Goal: Information Seeking & Learning: Learn about a topic

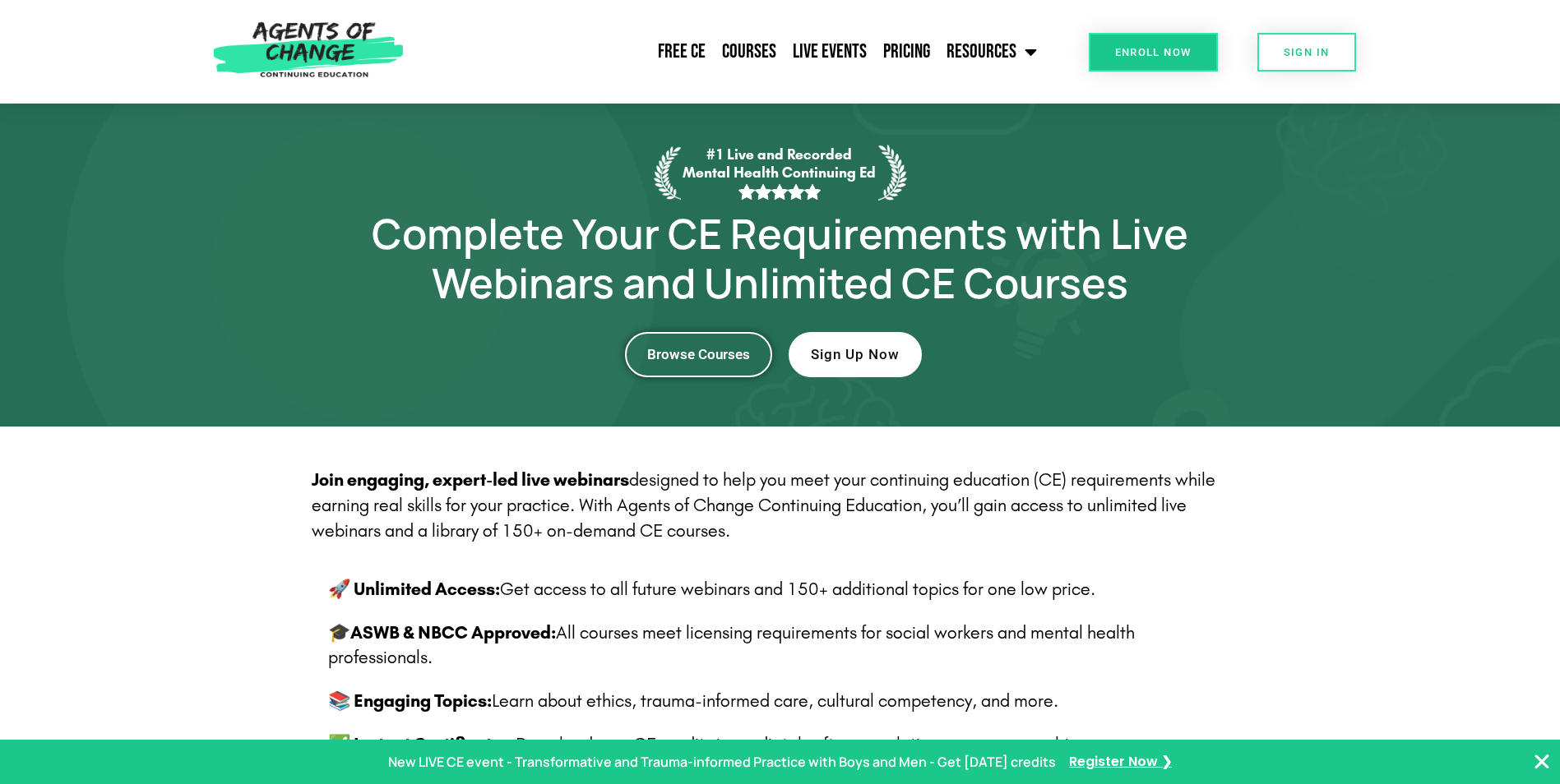
click at [715, 349] on span "Browse Courses" at bounding box center [698, 355] width 103 height 14
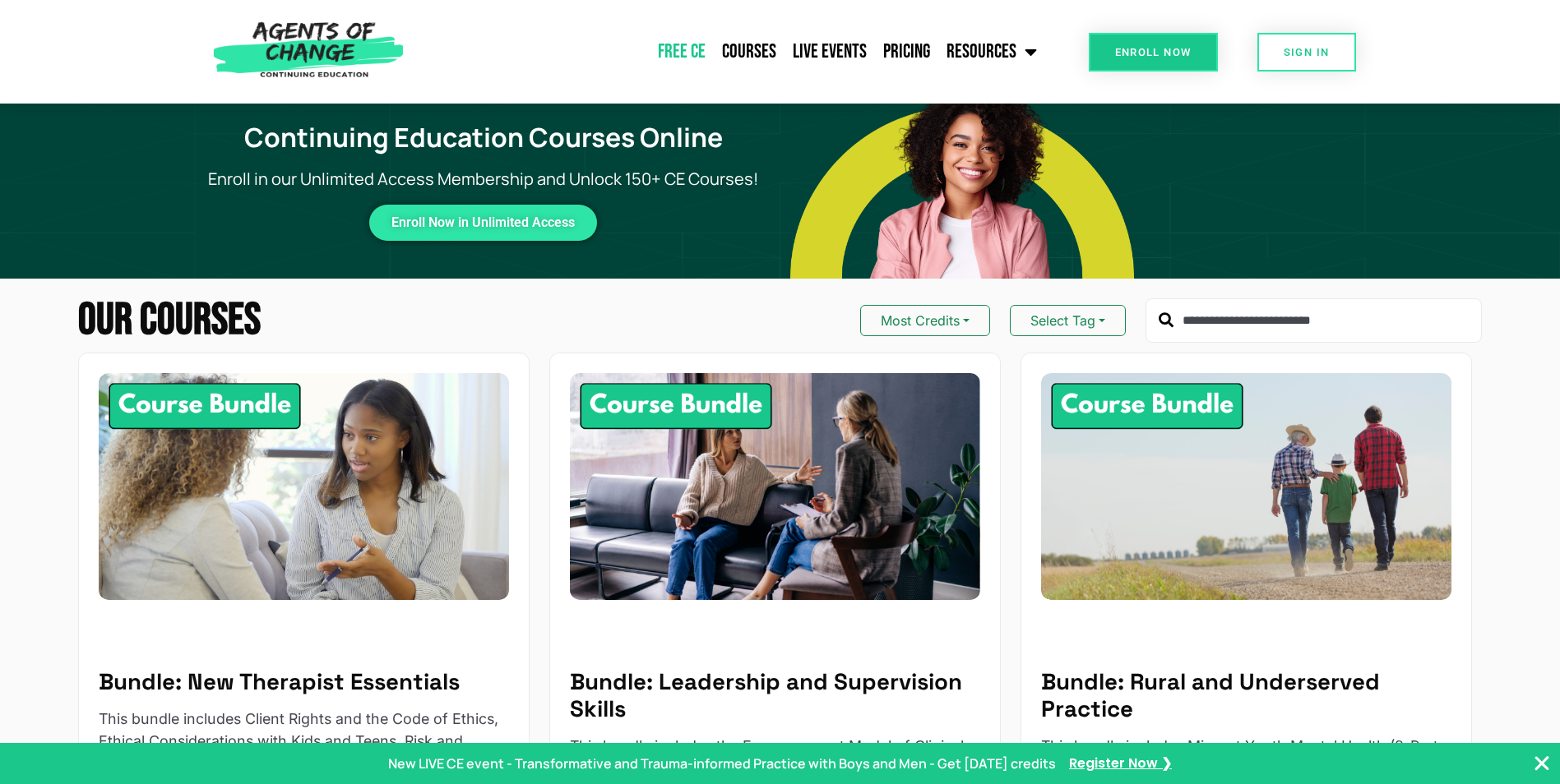
click at [686, 58] on link "Free CE" at bounding box center [681, 52] width 64 height 41
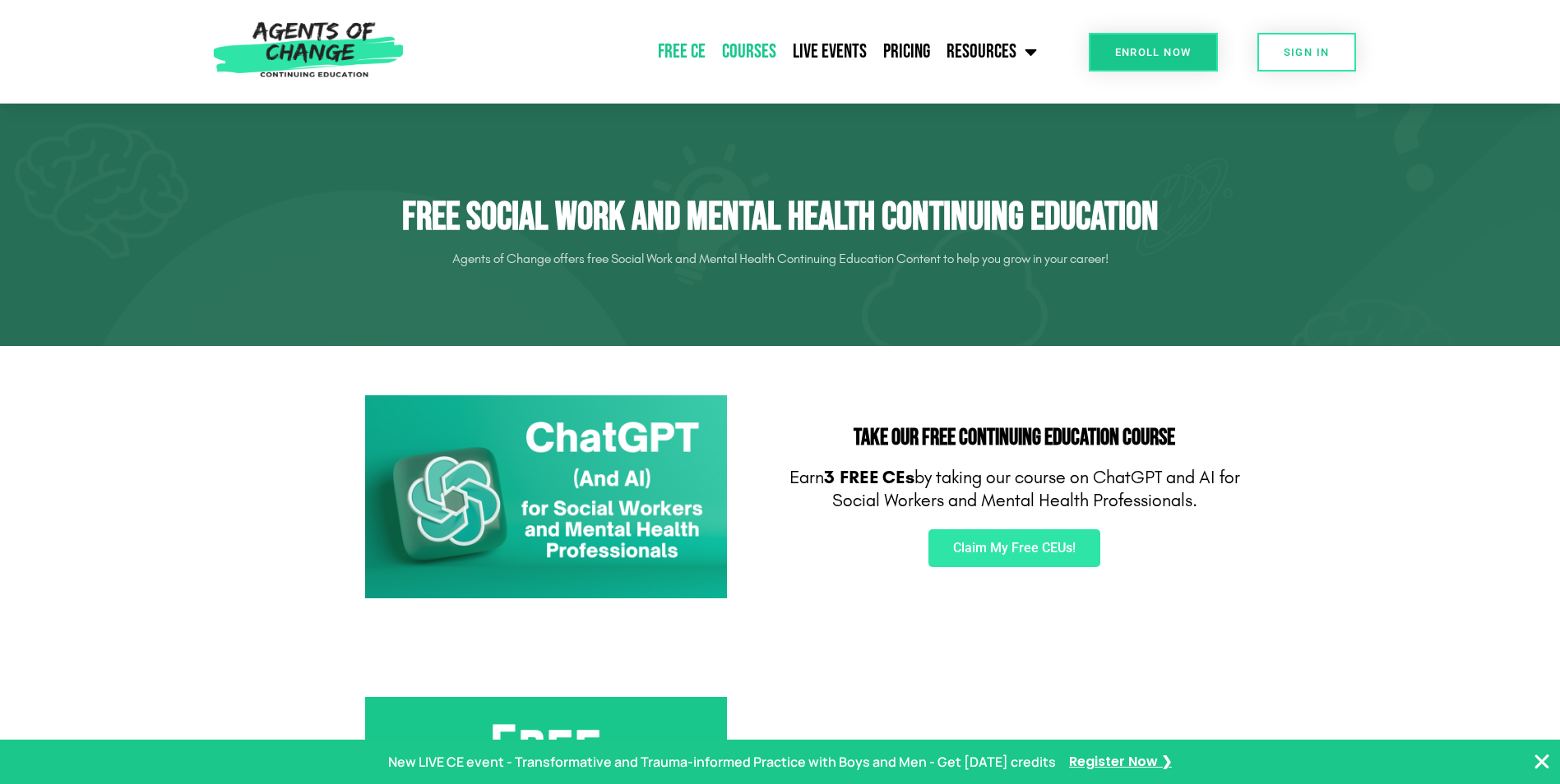
click at [744, 50] on link "Courses" at bounding box center [749, 52] width 70 height 41
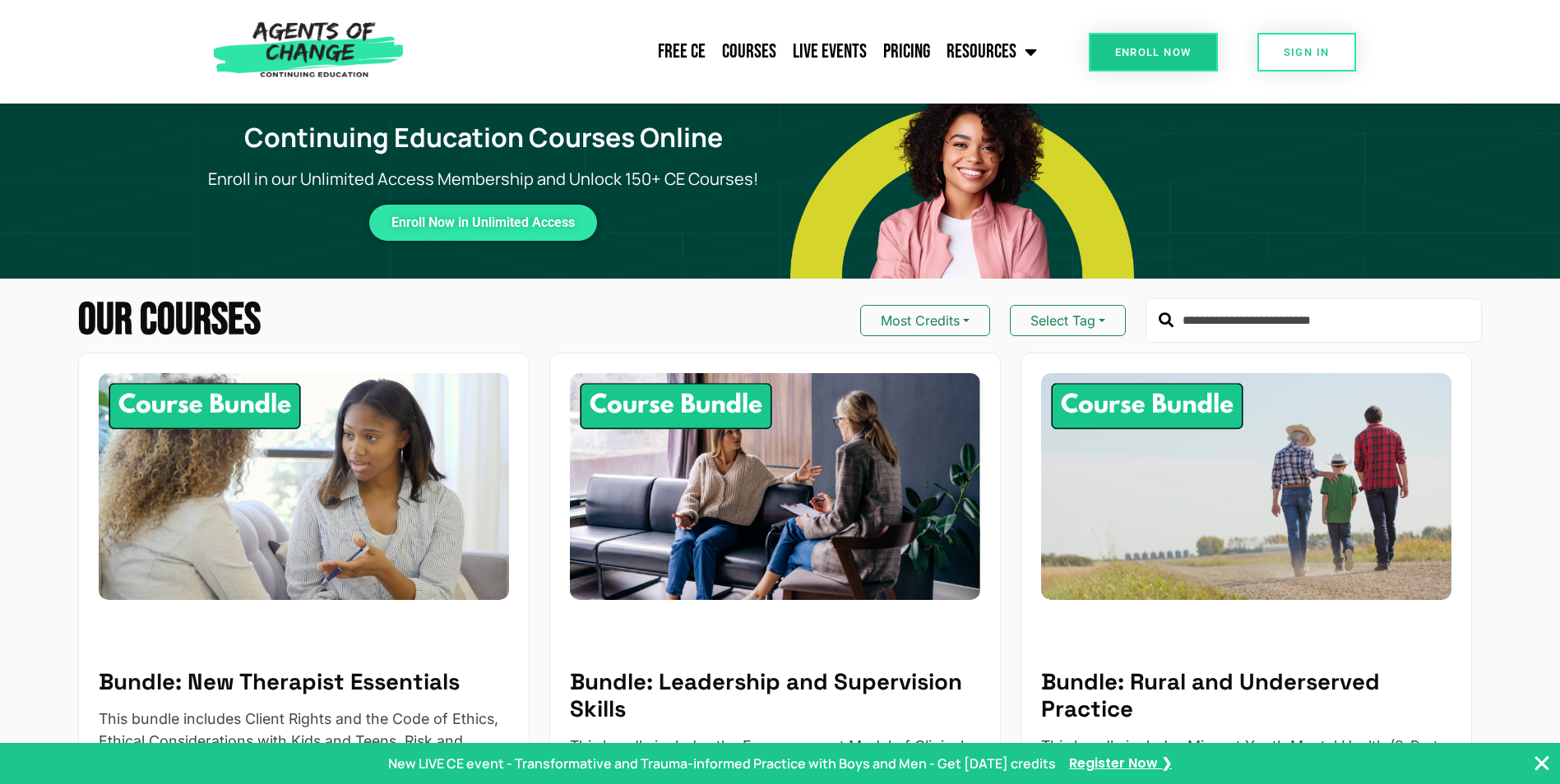
scroll to position [82, 0]
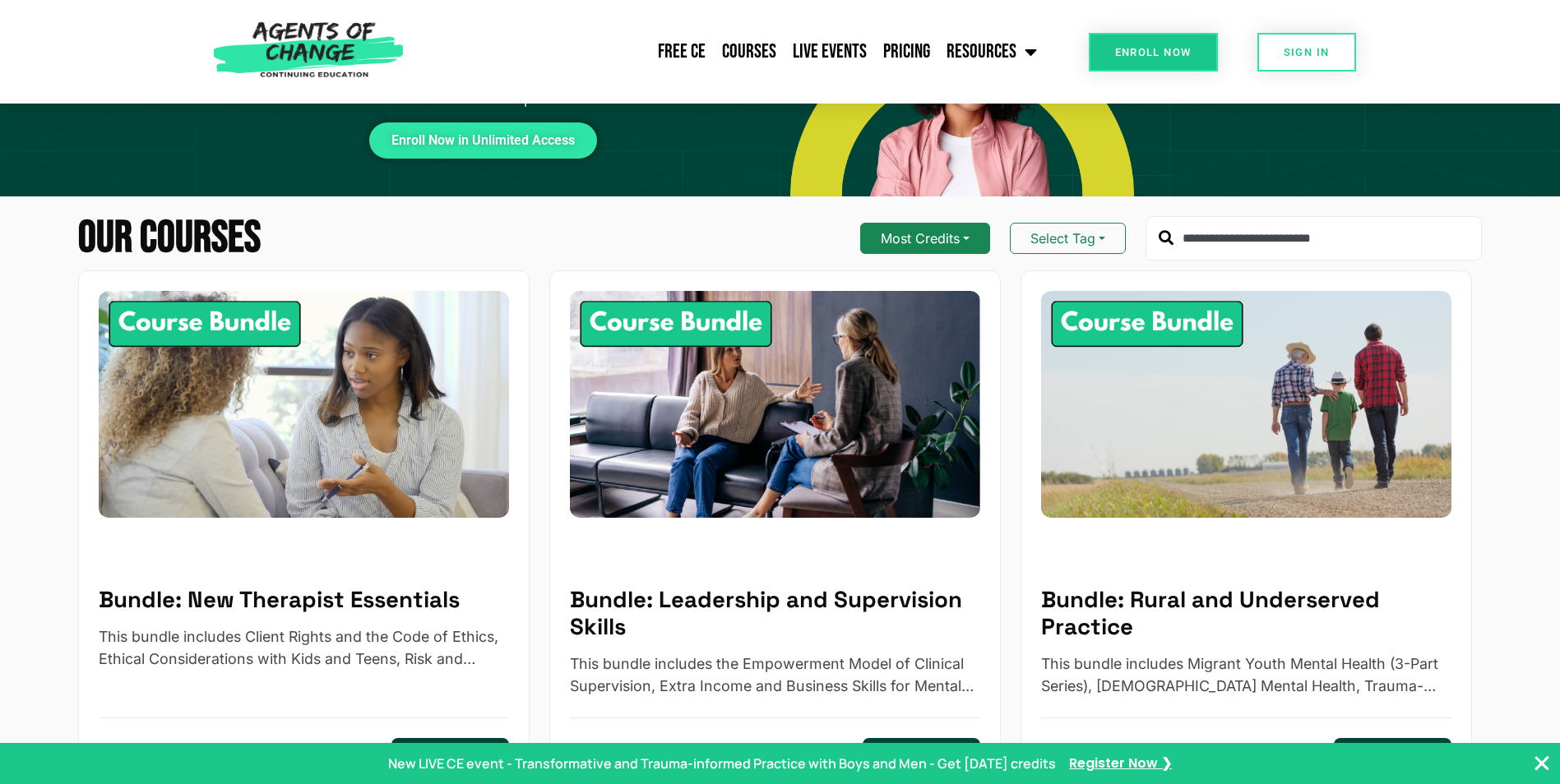
click at [973, 239] on button "Most Credits" at bounding box center [925, 238] width 130 height 32
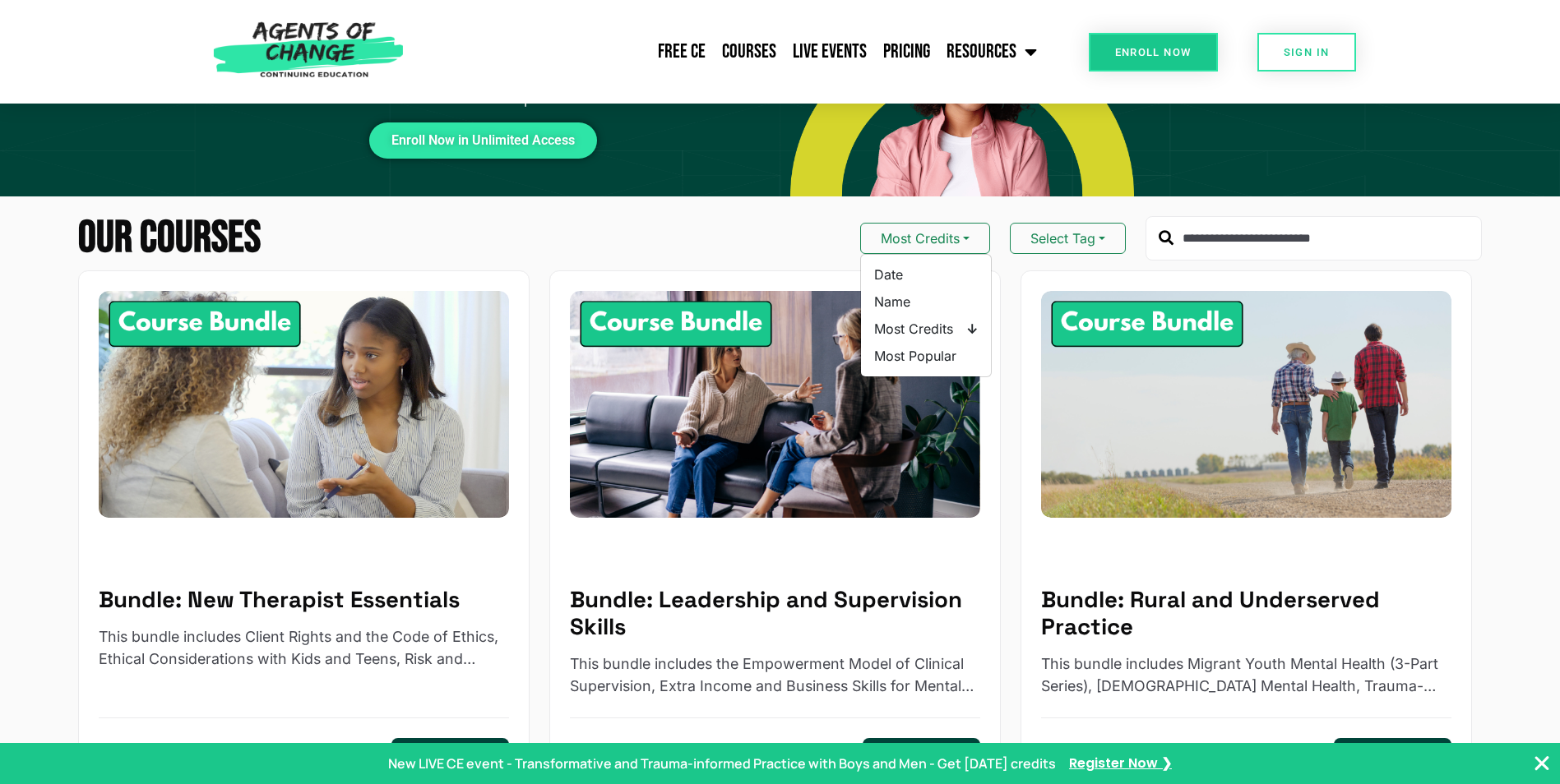
click at [1488, 190] on div "Continuing Education Courses Online Enroll in our Unlimited Access Membership a…" at bounding box center [780, 99] width 1423 height 195
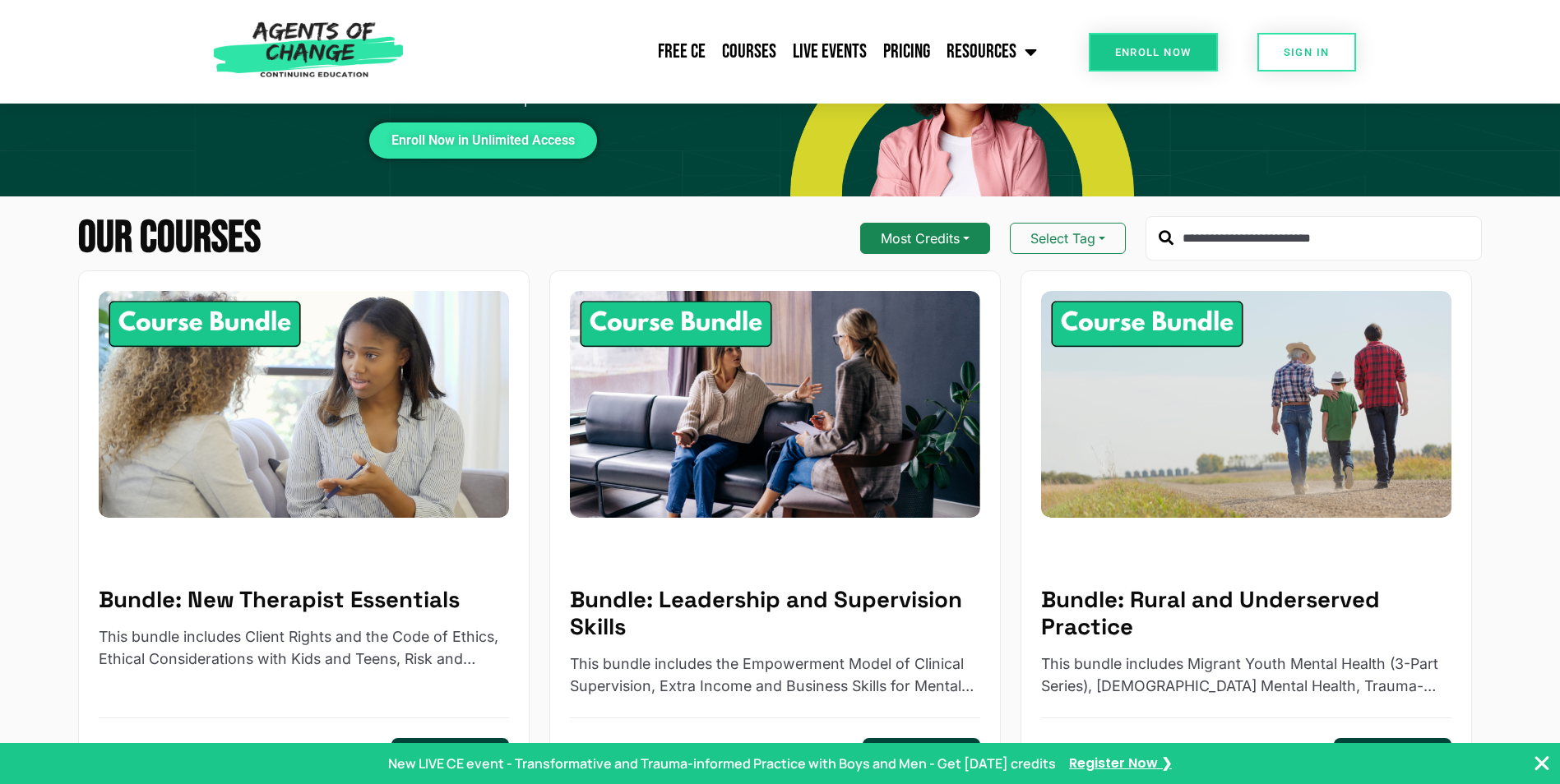
click at [965, 243] on button "Most Credits" at bounding box center [925, 238] width 130 height 32
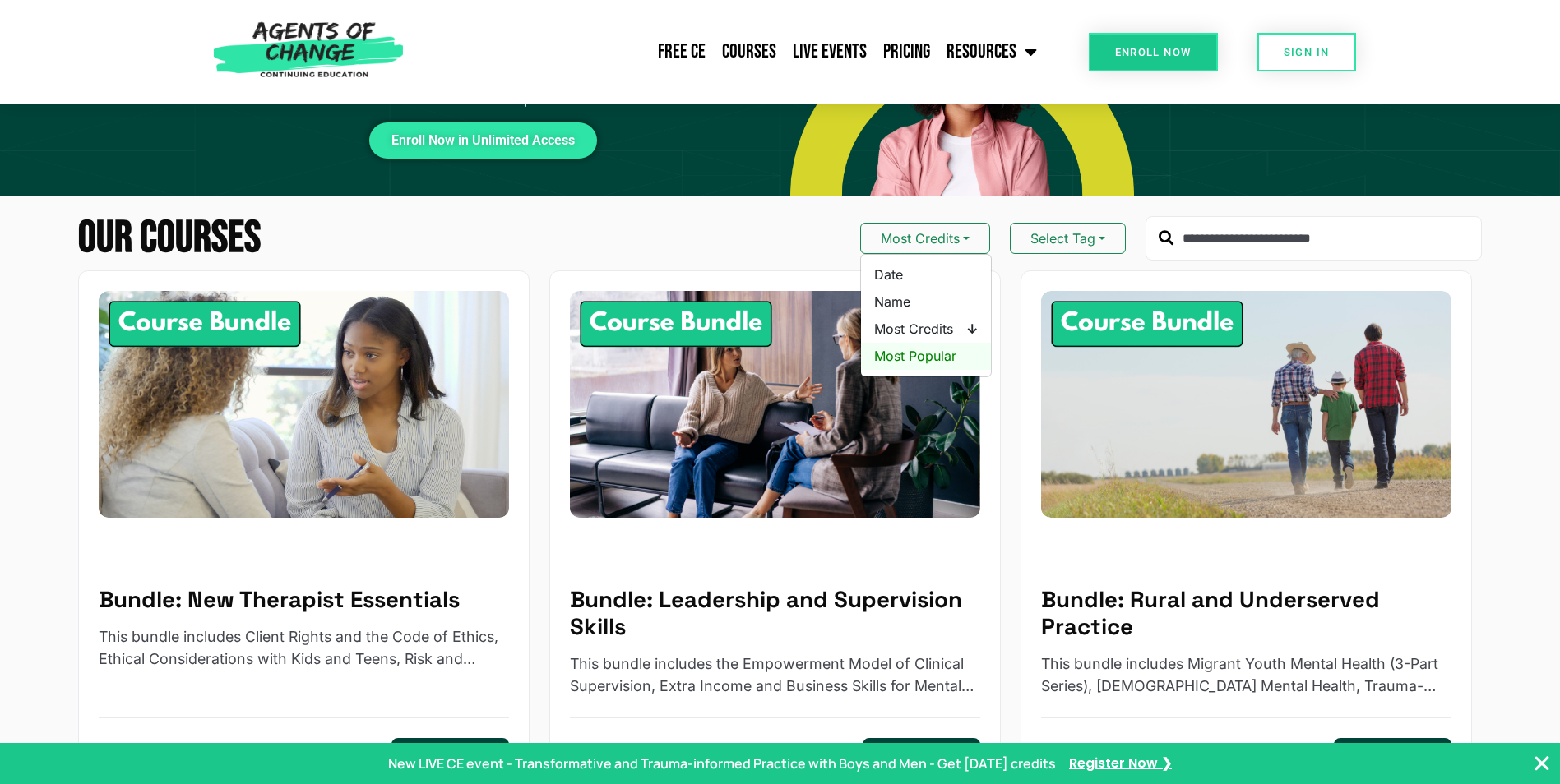
click at [929, 354] on span "Most Popular" at bounding box center [926, 356] width 104 height 21
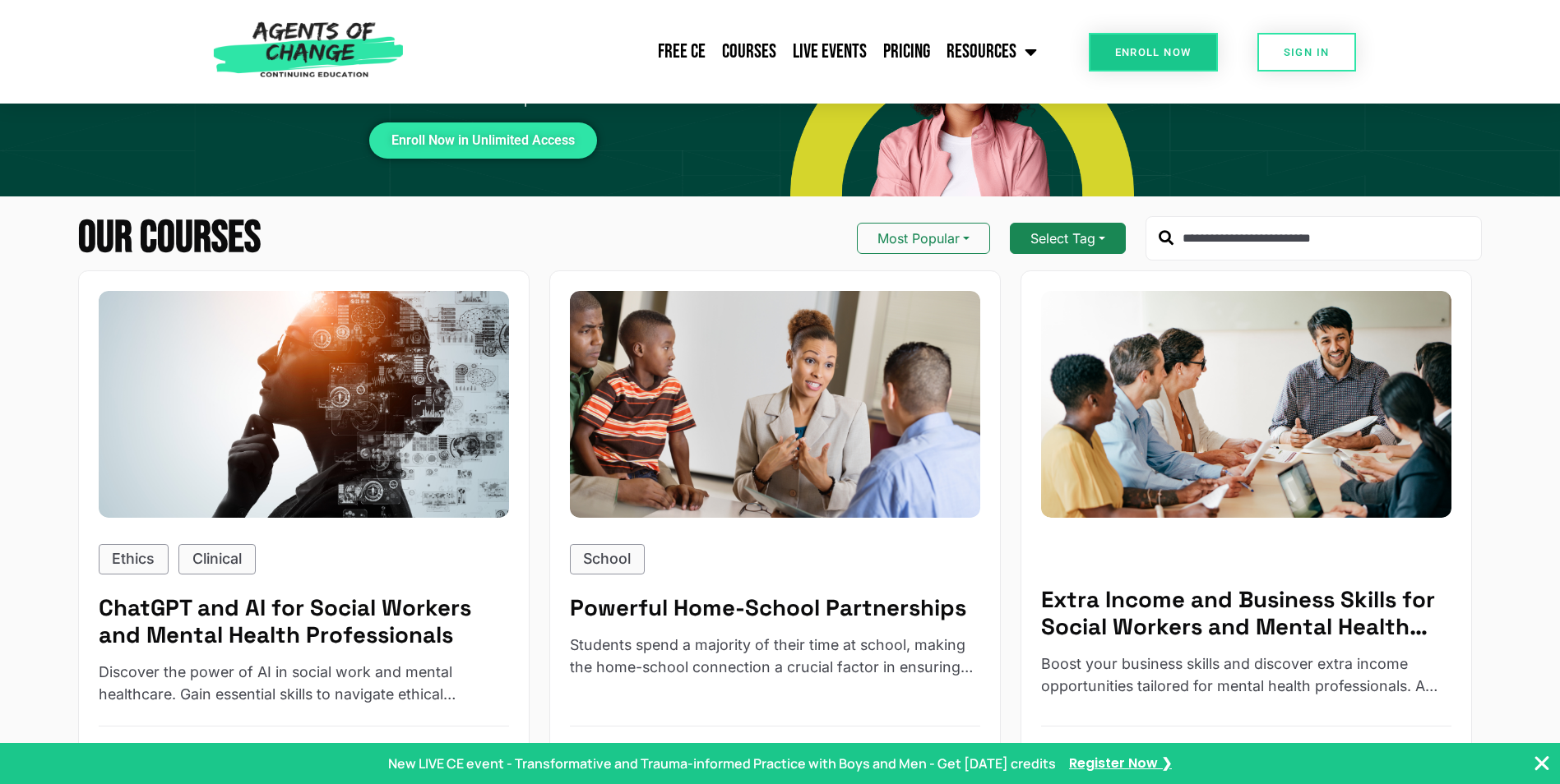
click at [1101, 248] on button "Select Tag" at bounding box center [1067, 238] width 116 height 32
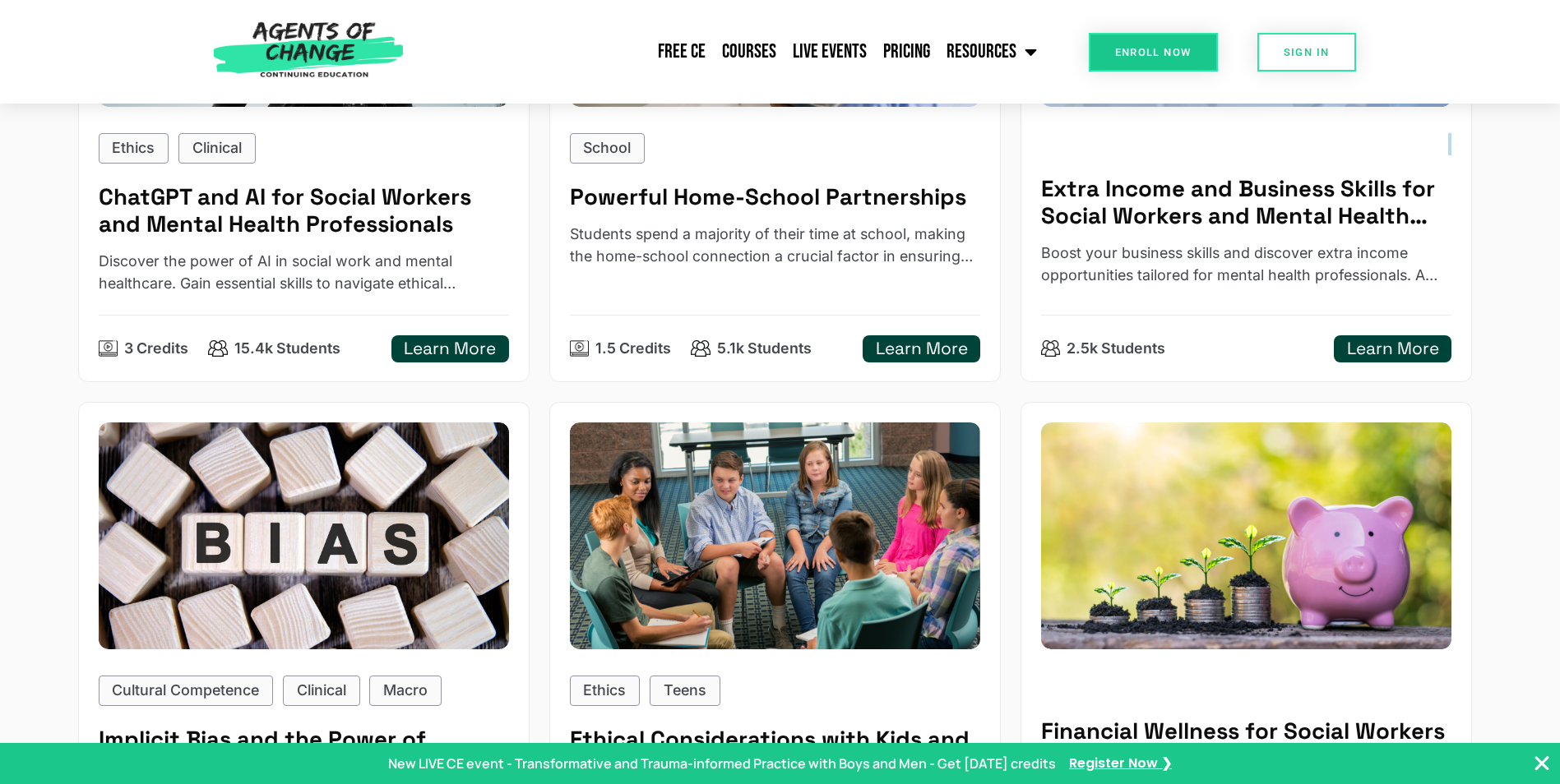
scroll to position [740, 0]
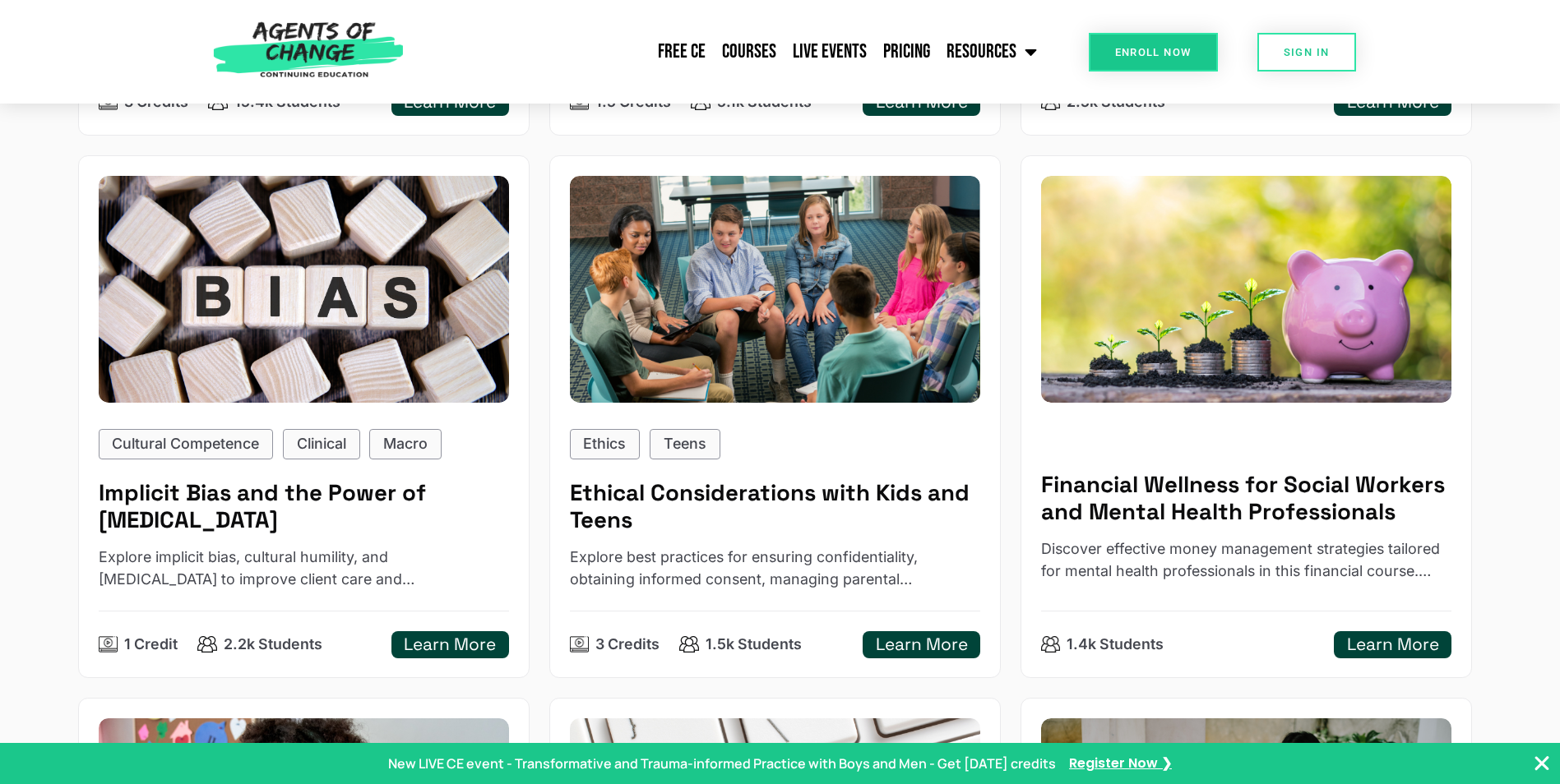
click at [1544, 763] on icon "Close Banner" at bounding box center [1542, 764] width 20 height 20
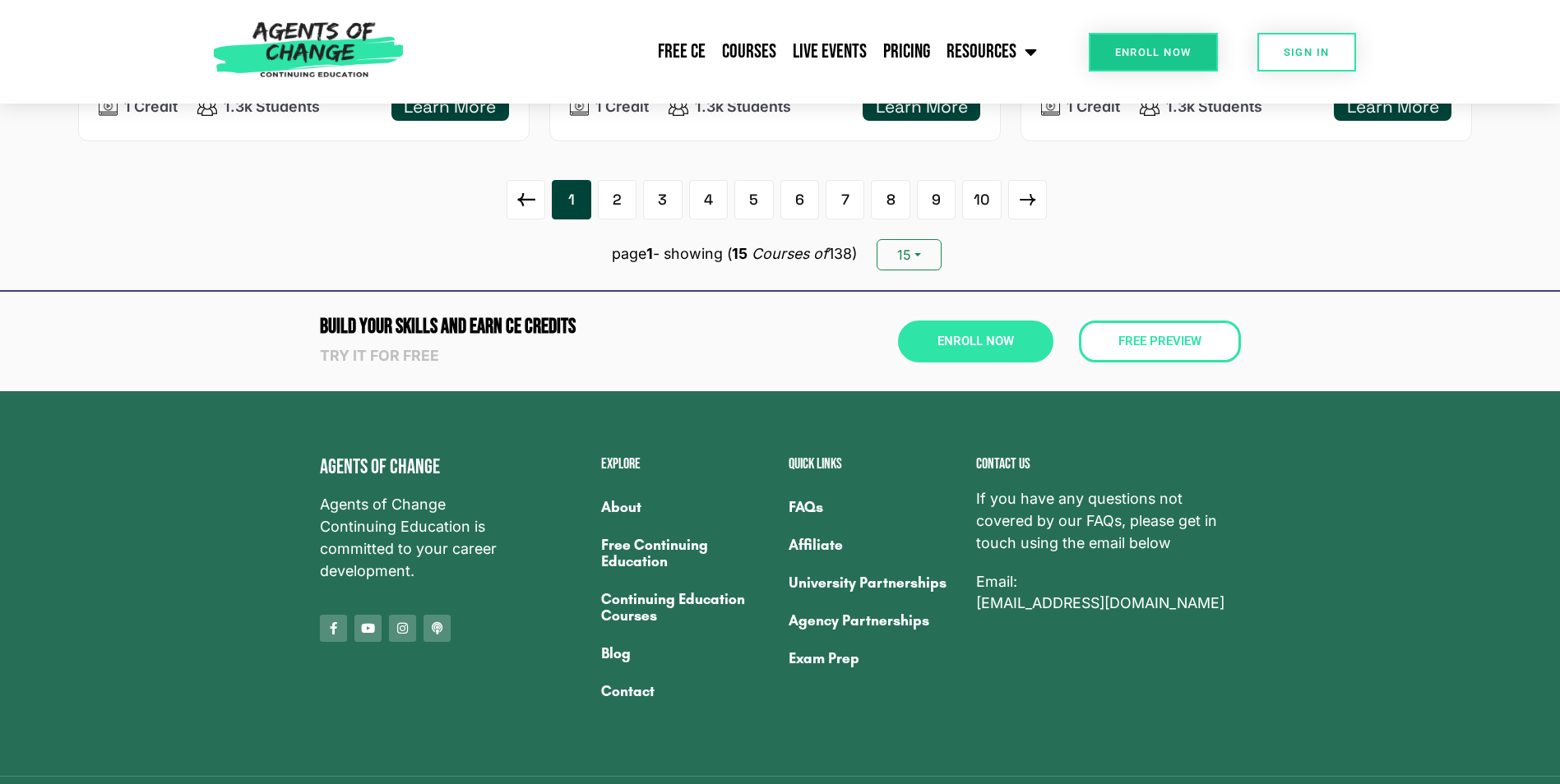
scroll to position [2906, 0]
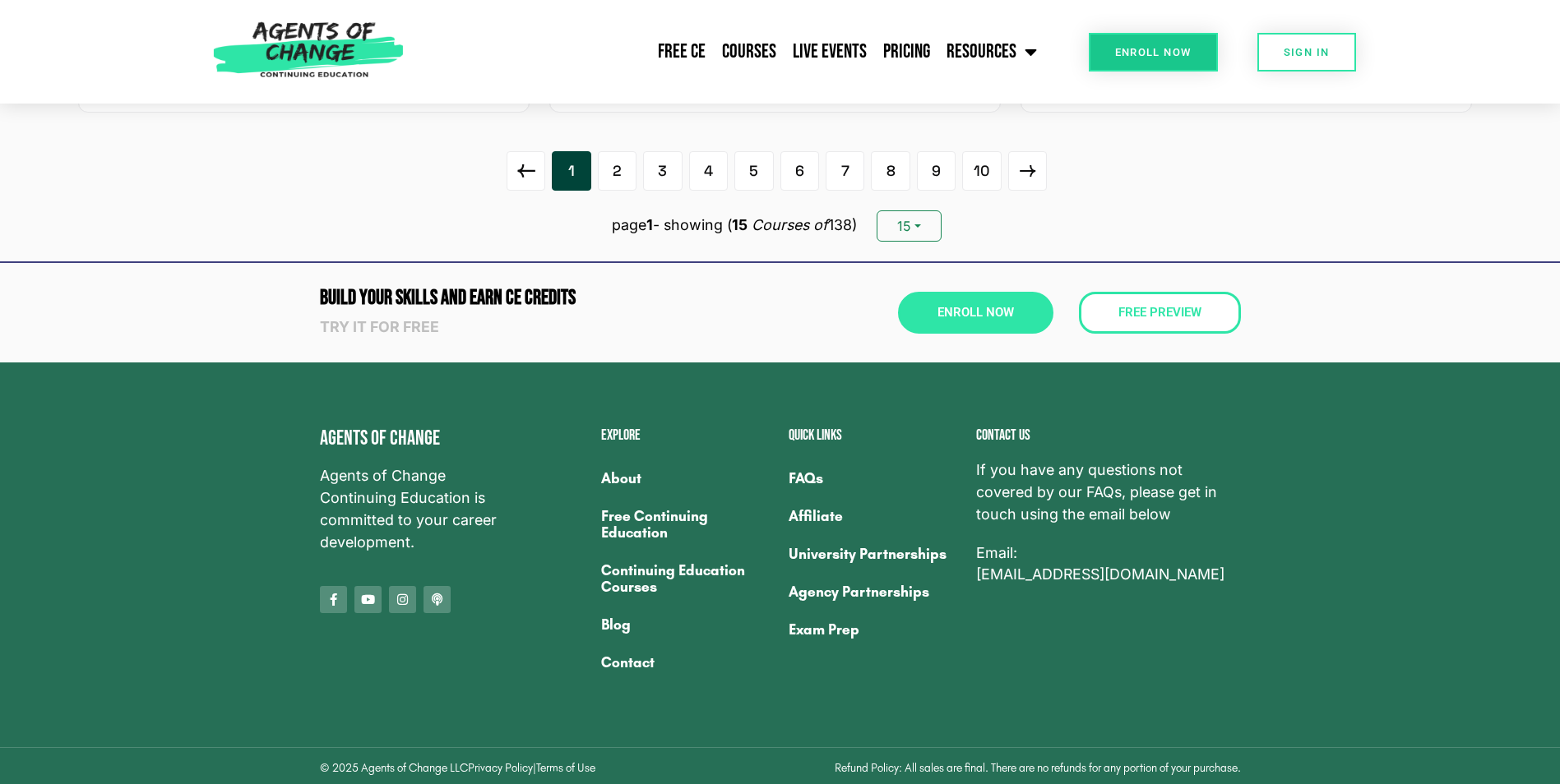
click at [639, 597] on link "Continuing Education Courses" at bounding box center [687, 579] width 171 height 54
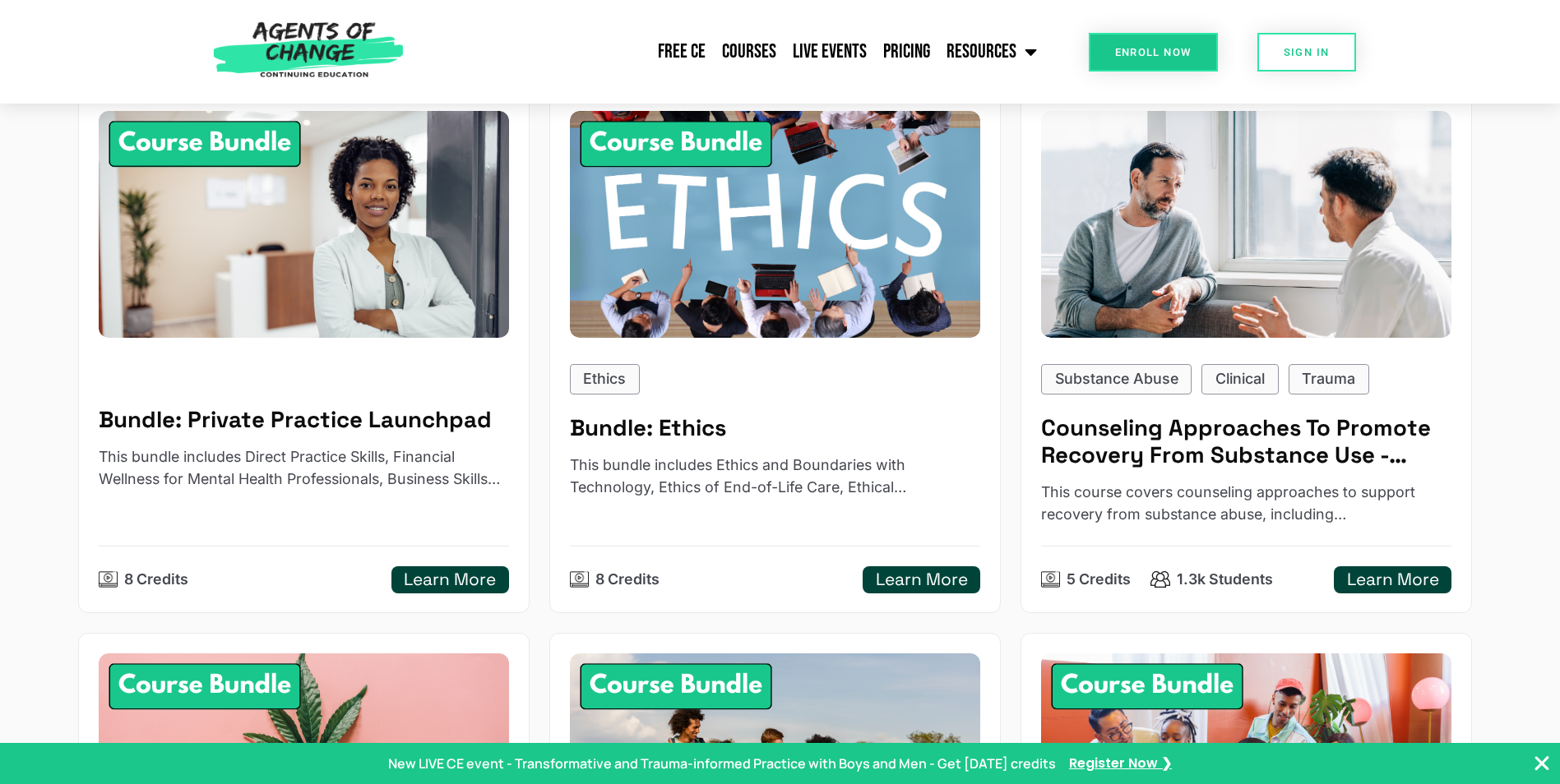
scroll to position [822, 0]
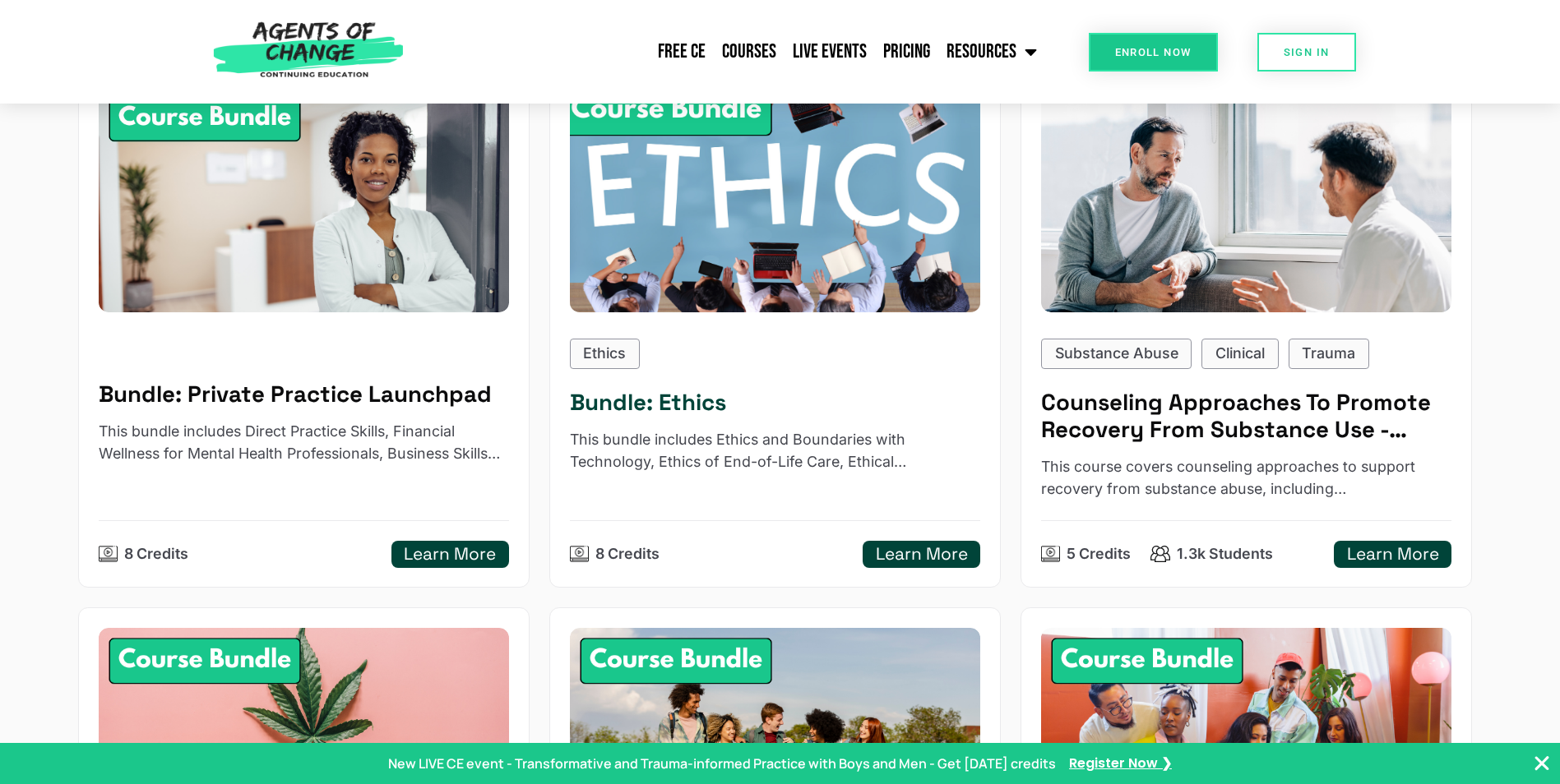
click at [913, 559] on h5 "Learn More" at bounding box center [922, 554] width 92 height 21
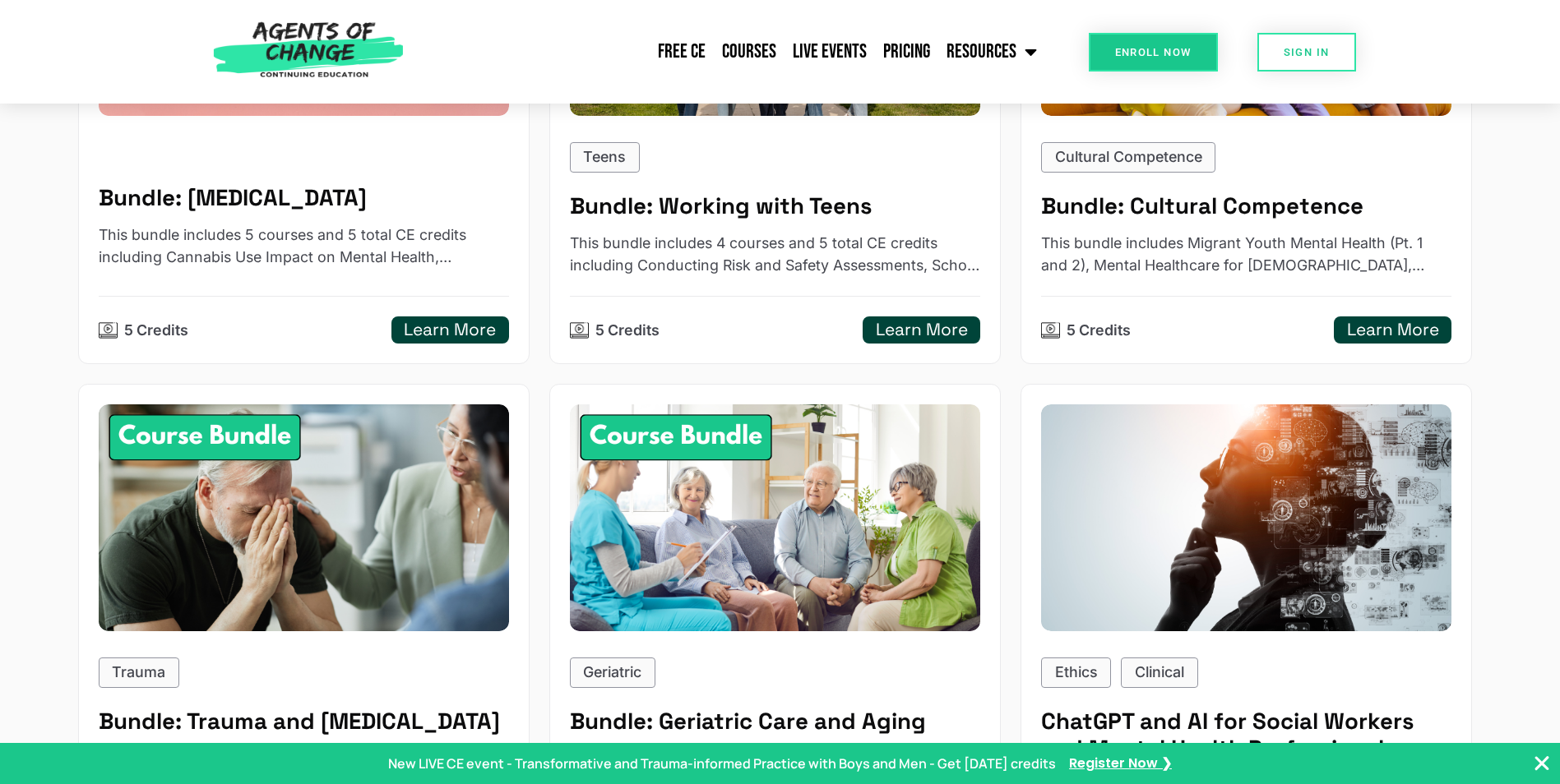
scroll to position [1563, 0]
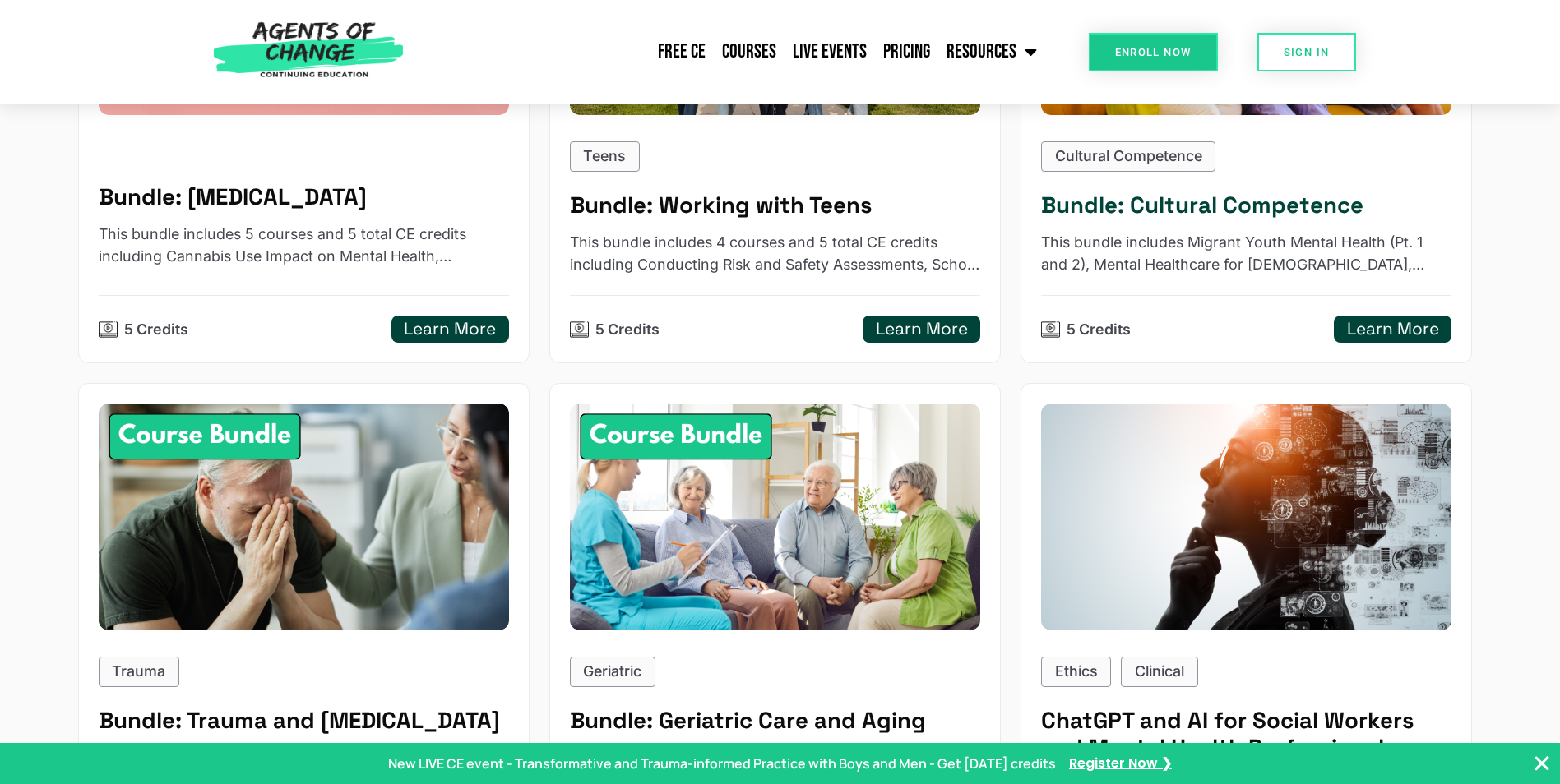
click at [1160, 148] on p "Cultural Competence" at bounding box center [1128, 156] width 147 height 23
type input "**********"
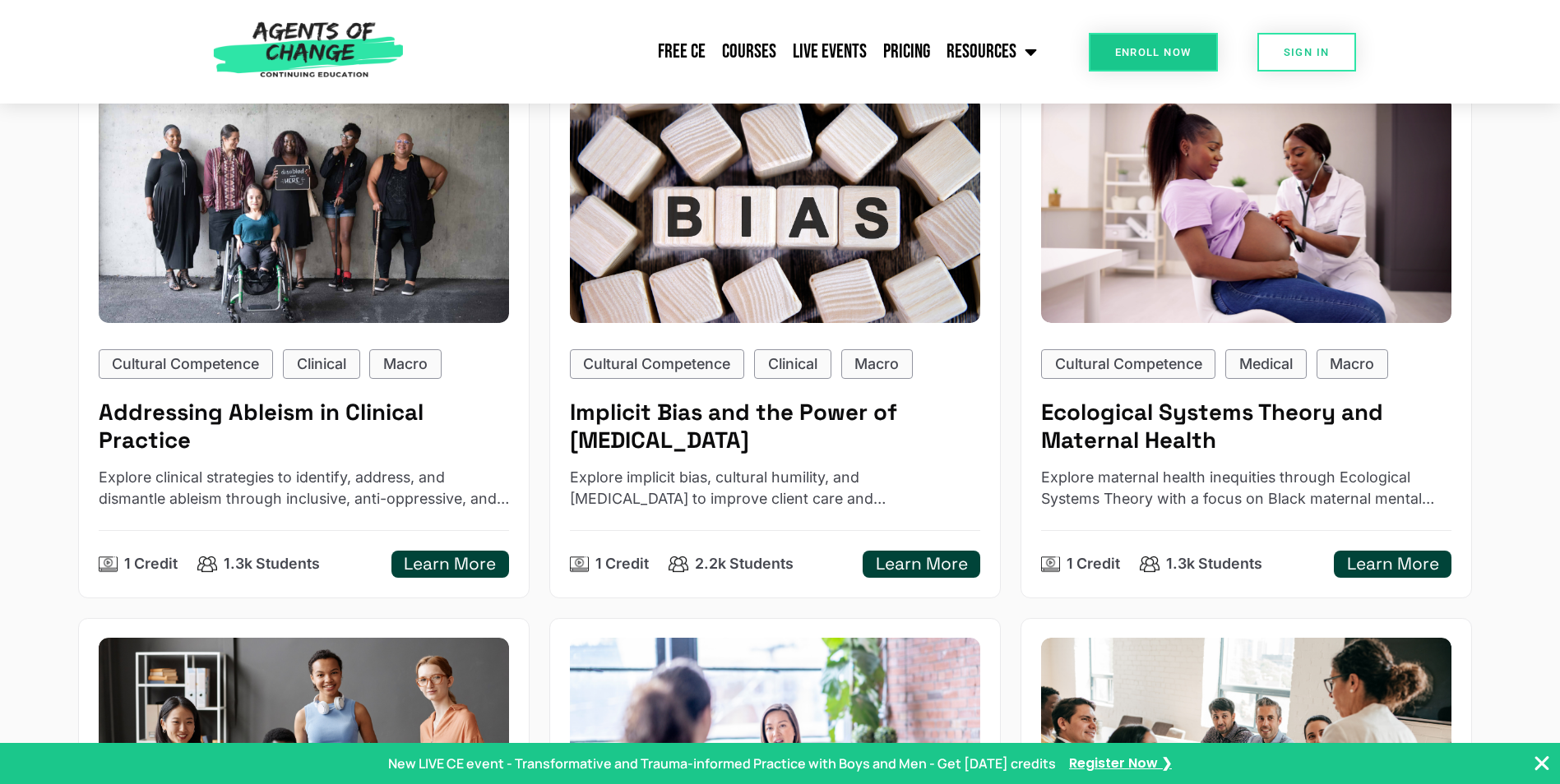
scroll to position [2548, 0]
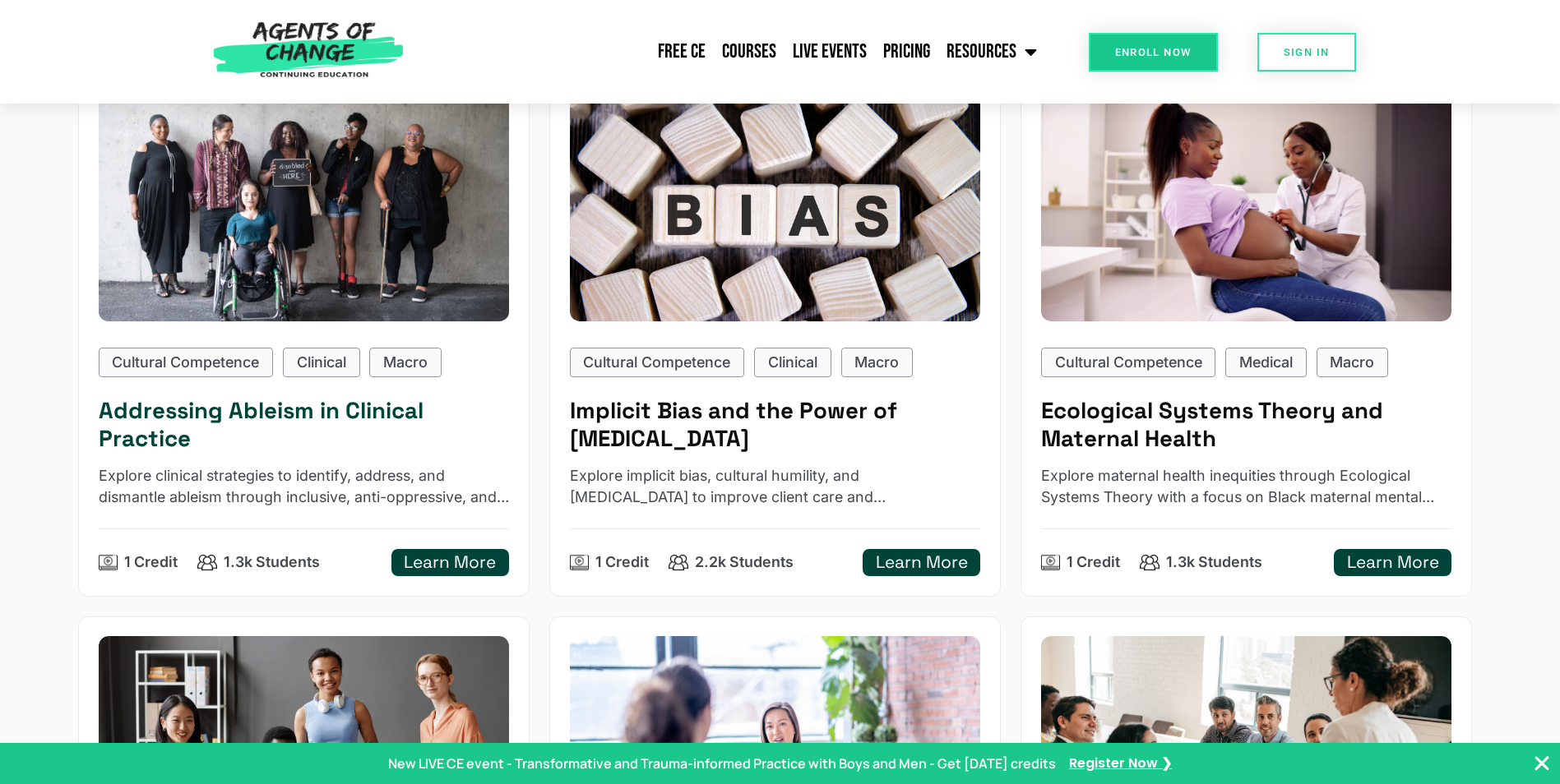
click at [408, 434] on div "Cultural Competence Clinical Macro Addressing Ableism in Clinical Practice Expl…" at bounding box center [304, 462] width 411 height 229
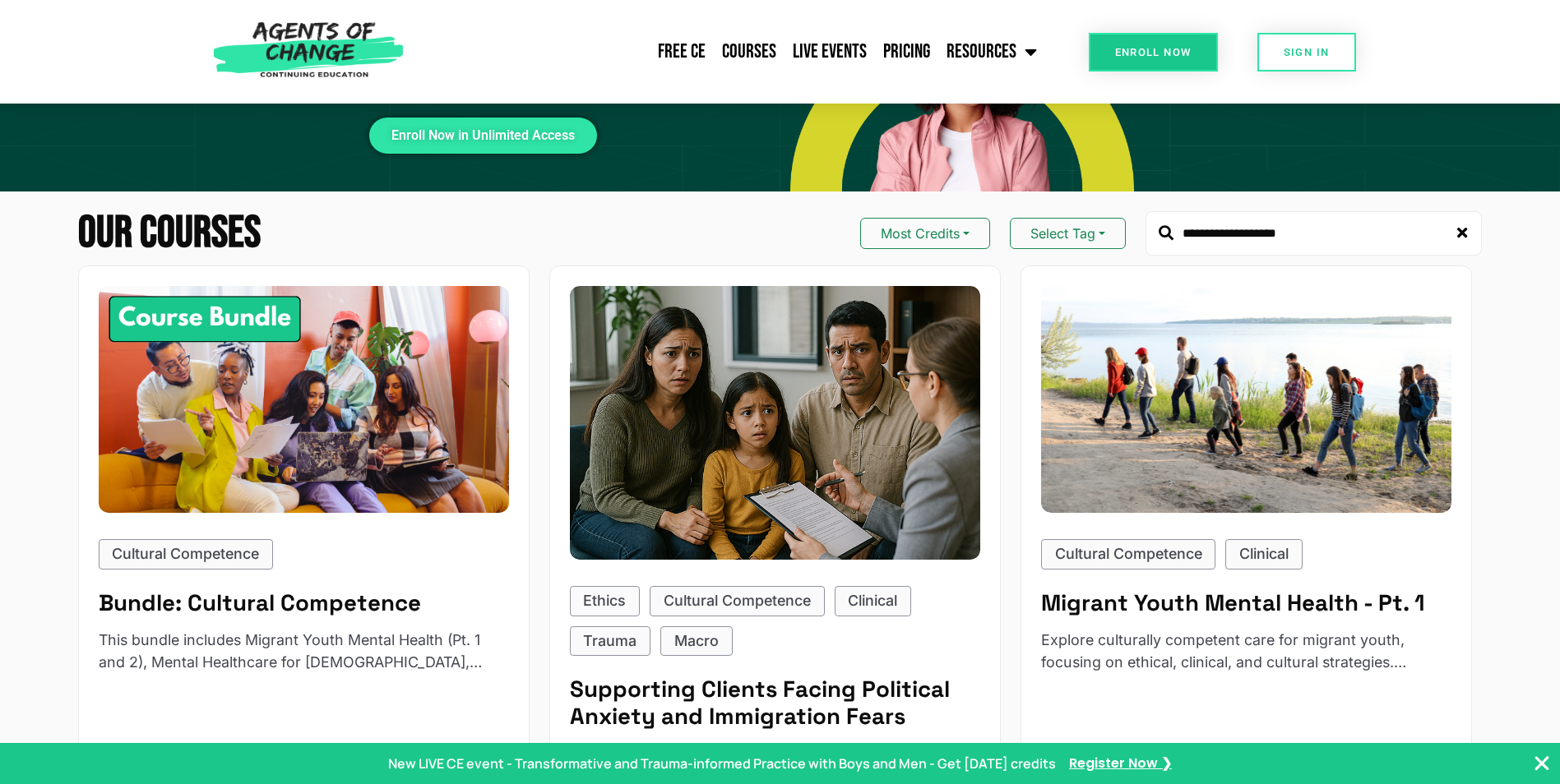
scroll to position [0, 0]
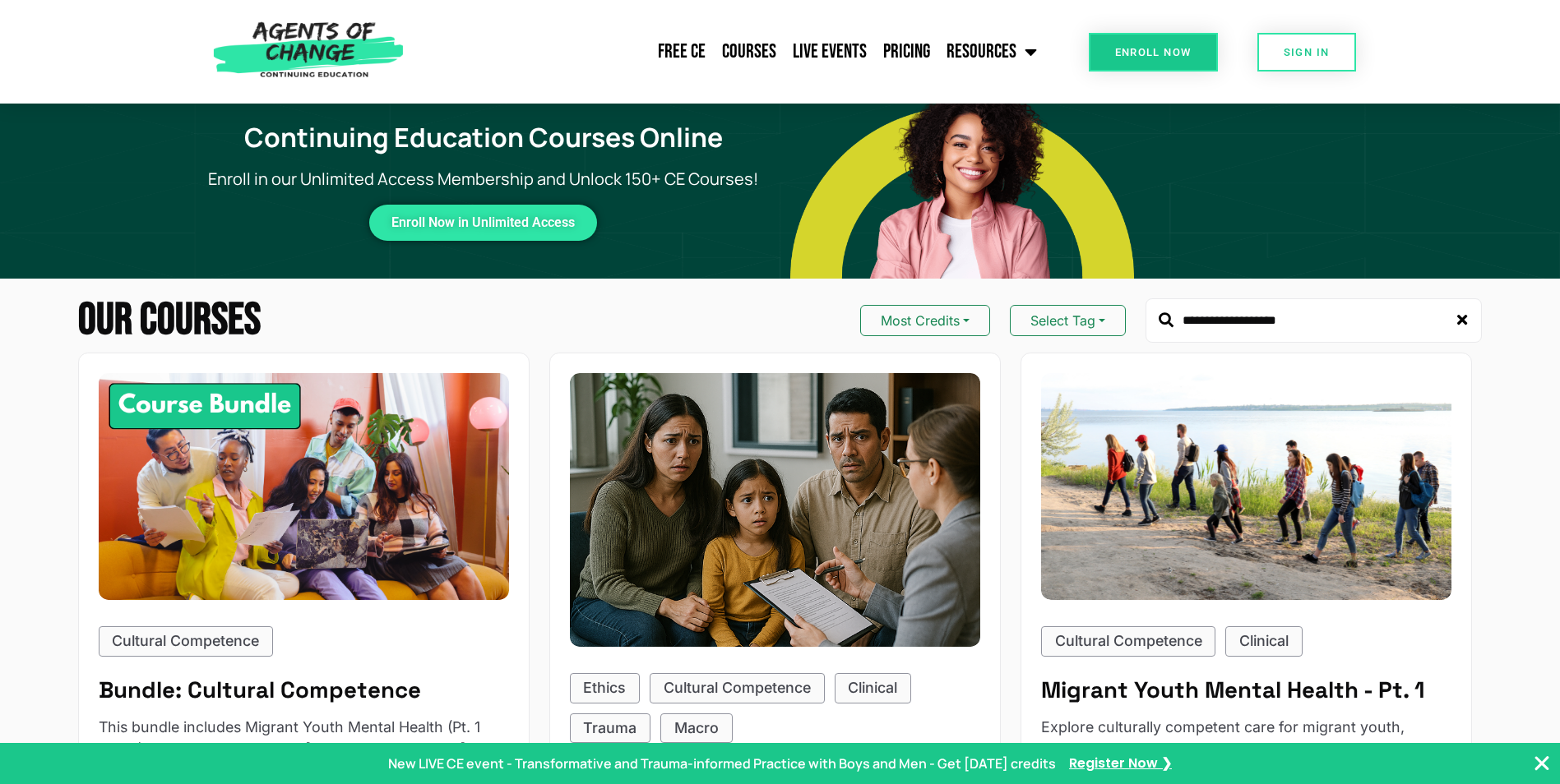
click at [332, 32] on img at bounding box center [308, 51] width 207 height 104
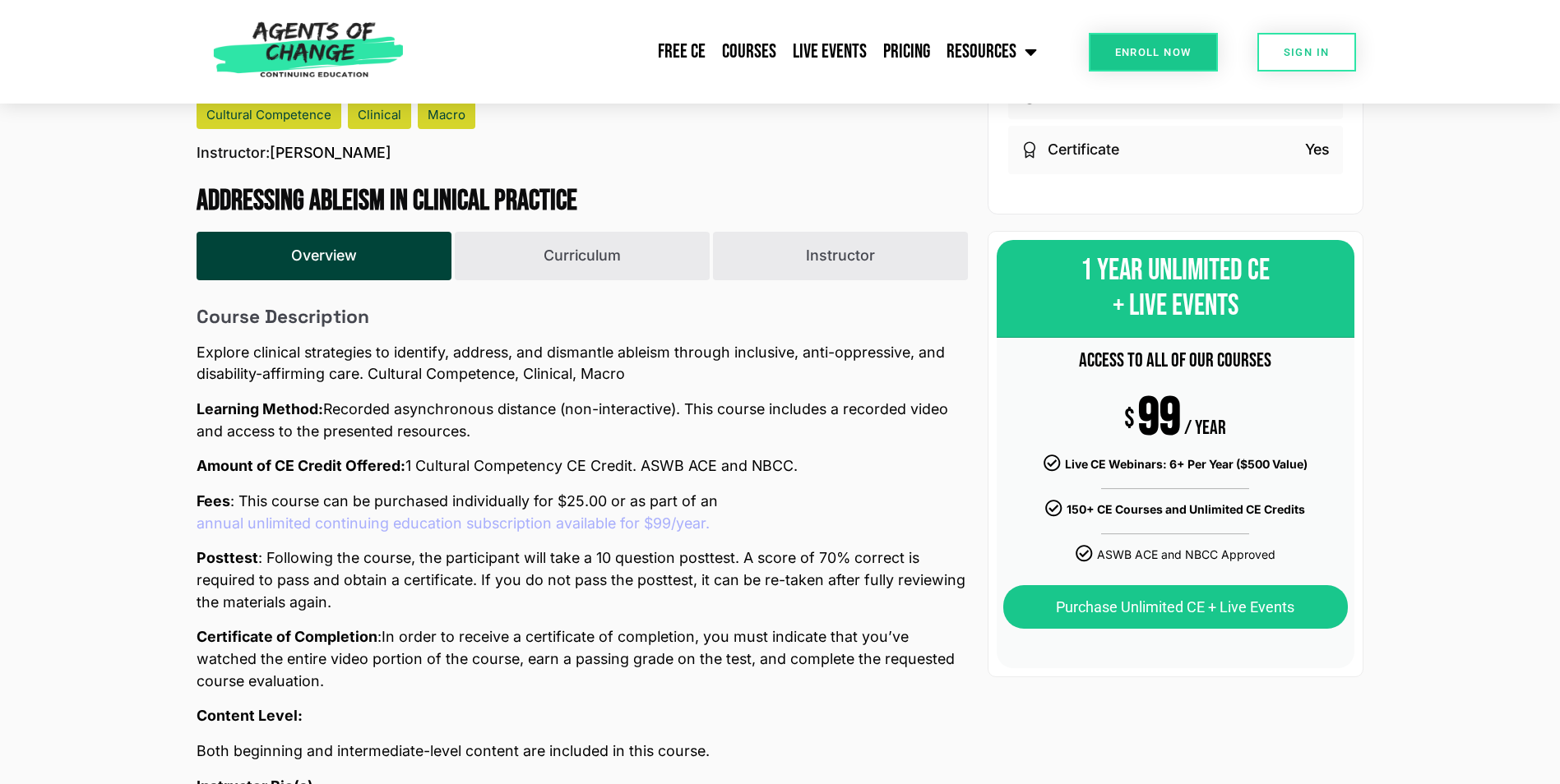
scroll to position [486, 0]
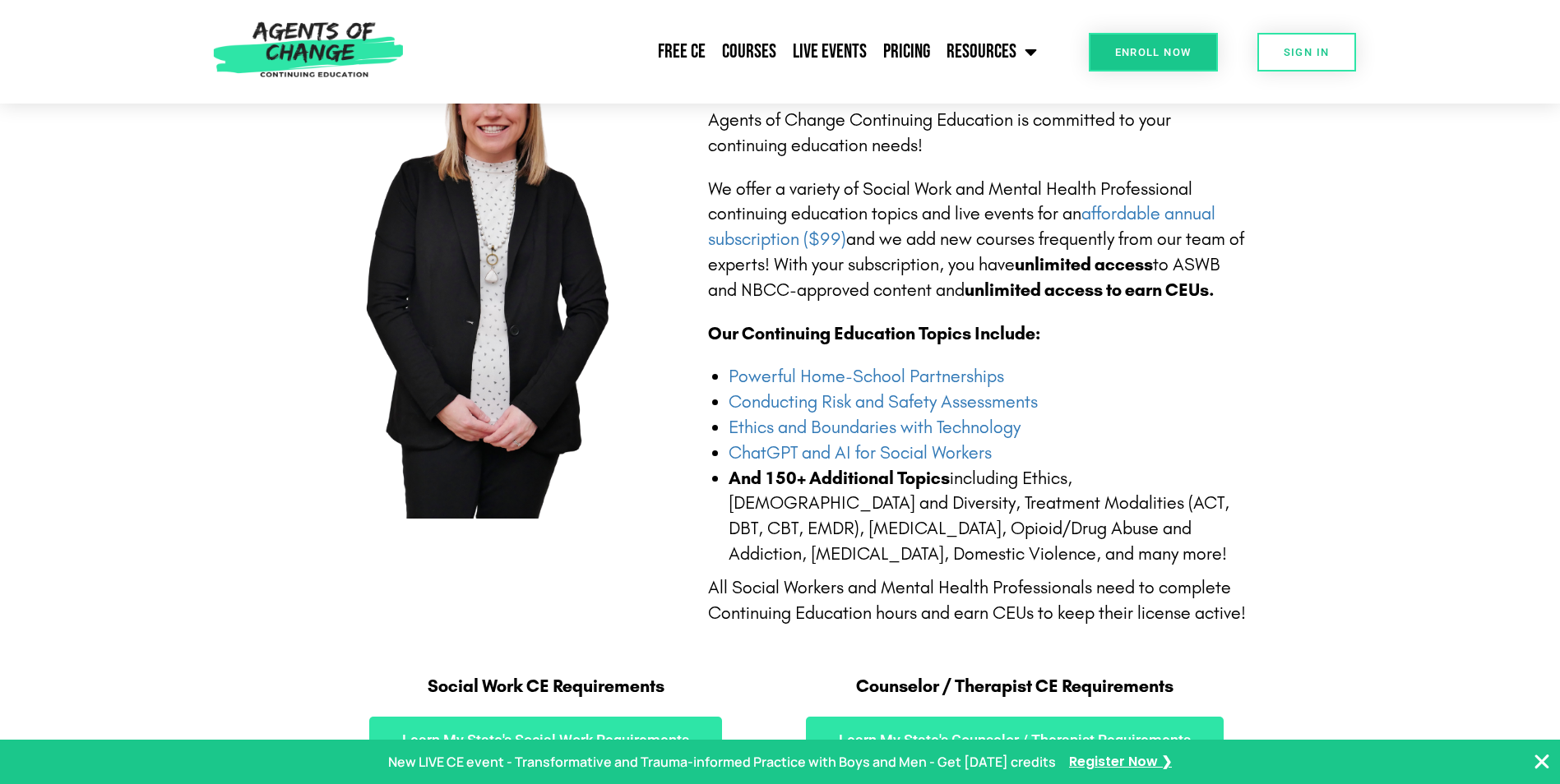
scroll to position [410, 0]
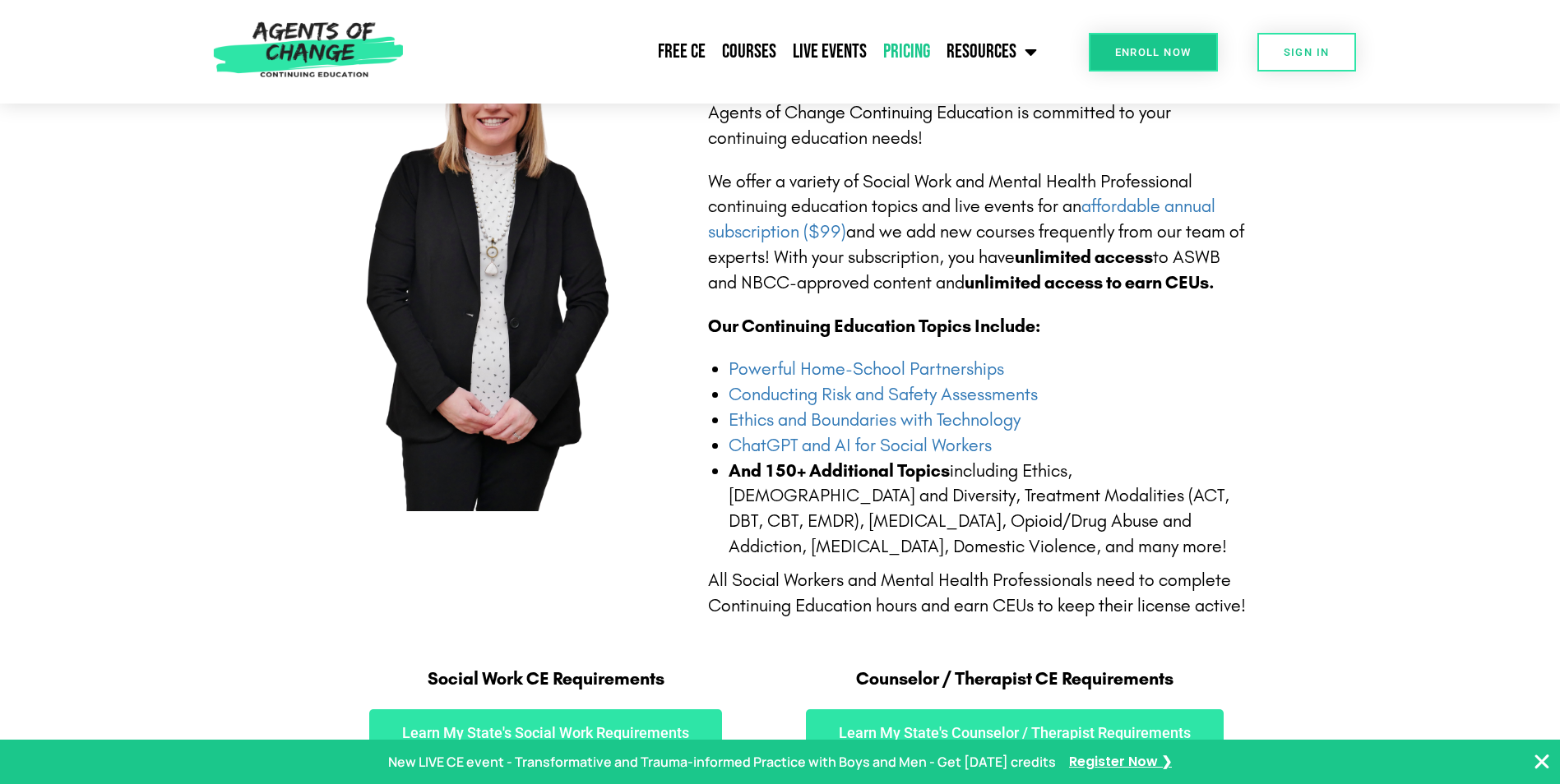
click at [918, 52] on link "Pricing" at bounding box center [907, 52] width 63 height 41
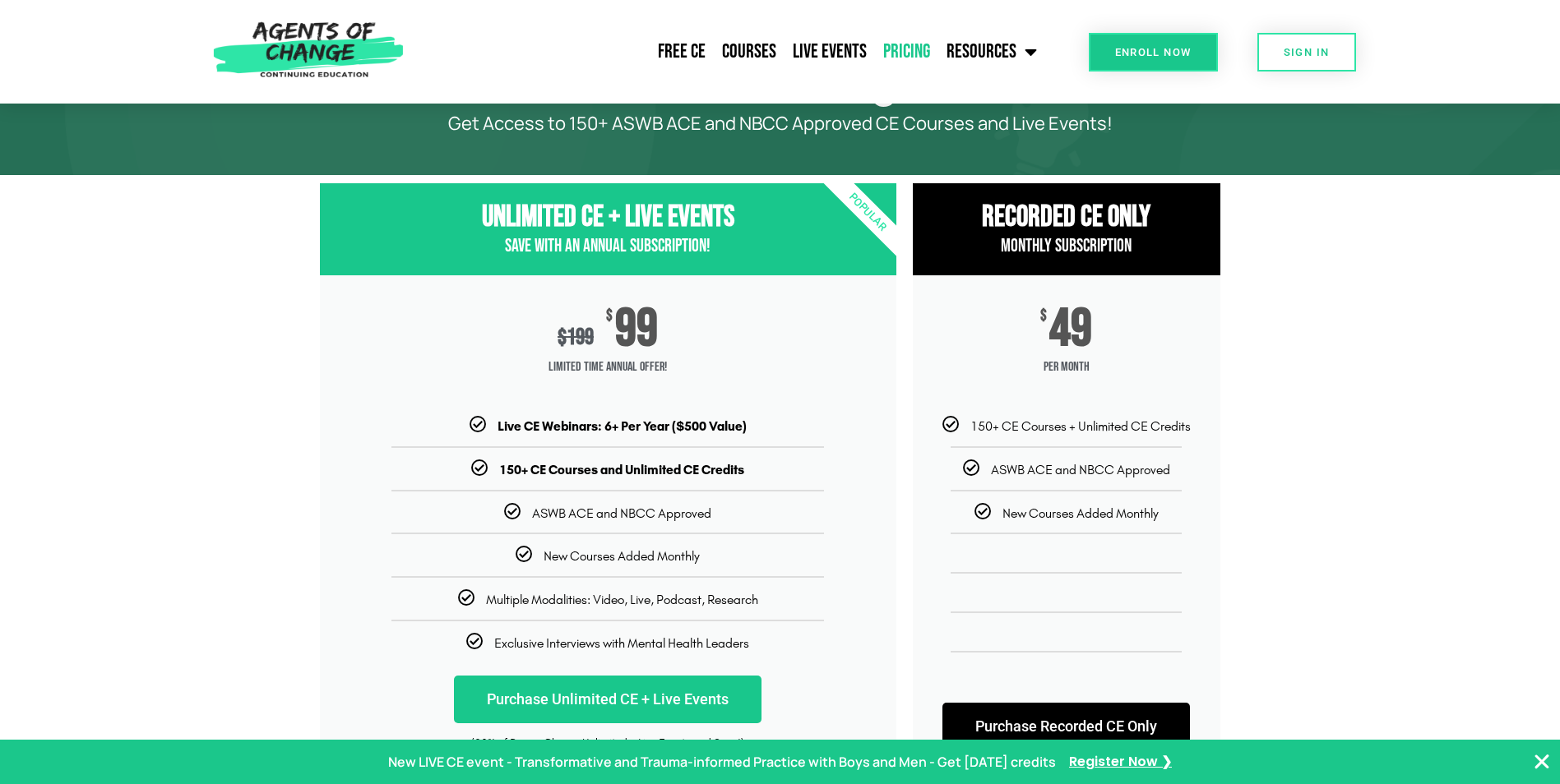
scroll to position [114, 0]
